Goal: Task Accomplishment & Management: Manage account settings

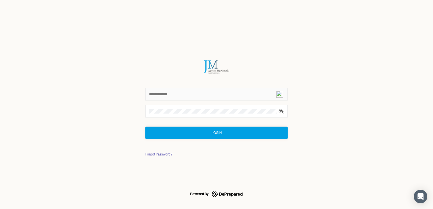
click at [182, 92] on input "text" at bounding box center [216, 94] width 142 height 12
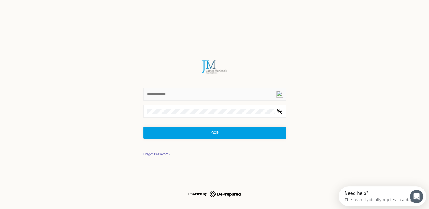
click at [168, 89] on input "text" at bounding box center [214, 94] width 142 height 12
click at [165, 93] on input "text" at bounding box center [214, 94] width 142 height 12
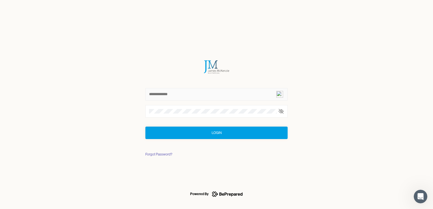
click at [173, 94] on input "text" at bounding box center [216, 94] width 142 height 12
click at [282, 94] on img at bounding box center [279, 94] width 7 height 7
click at [196, 97] on input "text" at bounding box center [216, 94] width 142 height 12
click at [271, 111] on img at bounding box center [270, 111] width 5 height 5
click at [281, 109] on icon at bounding box center [281, 112] width 6 height 6
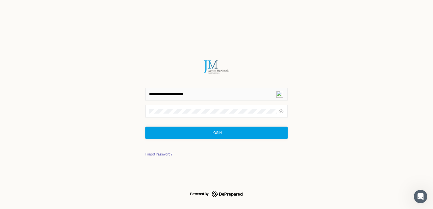
drag, startPoint x: 173, startPoint y: 95, endPoint x: 202, endPoint y: 103, distance: 30.7
click at [202, 103] on form "**********" at bounding box center [216, 99] width 142 height 79
type input "**********"
click at [164, 106] on div at bounding box center [216, 111] width 142 height 12
click at [271, 113] on img at bounding box center [270, 111] width 5 height 5
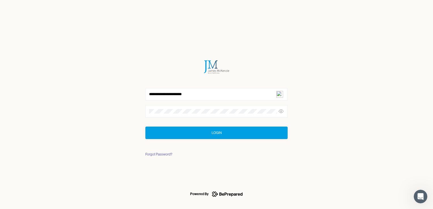
click at [151, 156] on div "Forgot Password?" at bounding box center [158, 155] width 27 height 6
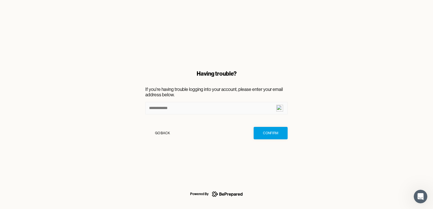
click at [163, 109] on input at bounding box center [216, 108] width 142 height 12
type input "**********"
click at [263, 131] on div "Confirm" at bounding box center [270, 133] width 15 height 6
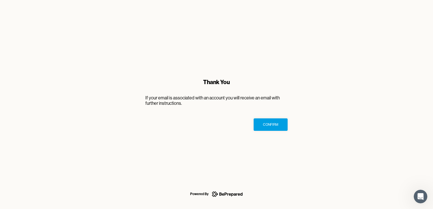
click at [264, 126] on div "Confirm" at bounding box center [270, 125] width 15 height 6
